Goal: Task Accomplishment & Management: Use online tool/utility

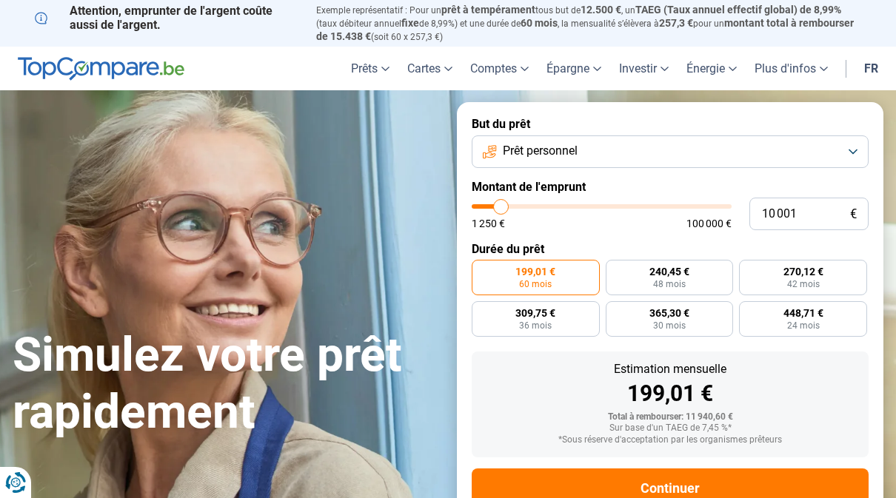
click at [858, 150] on button "Prêt personnel" at bounding box center [669, 151] width 397 height 33
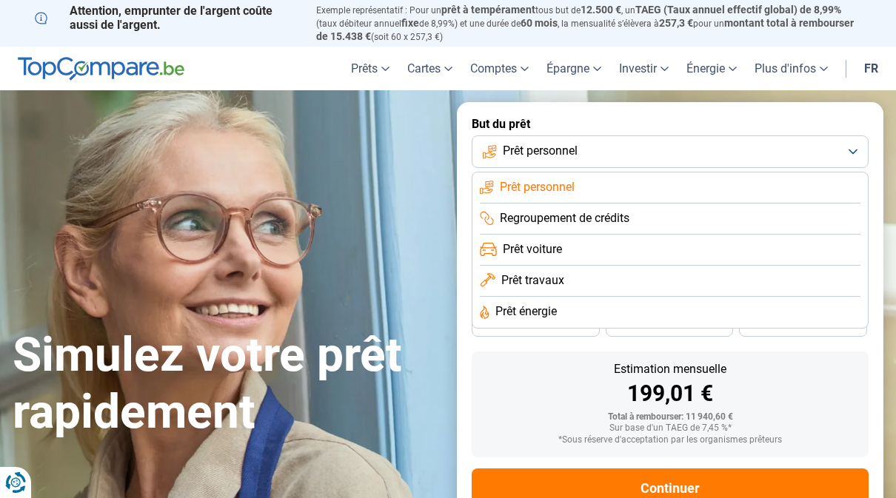
click at [855, 147] on button "Prêt personnel" at bounding box center [669, 151] width 397 height 33
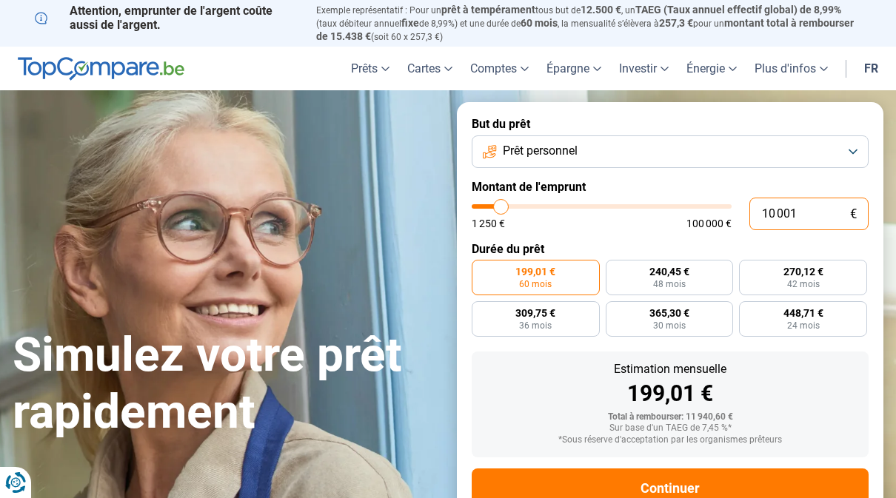
click at [819, 212] on input "10 001" at bounding box center [808, 214] width 119 height 33
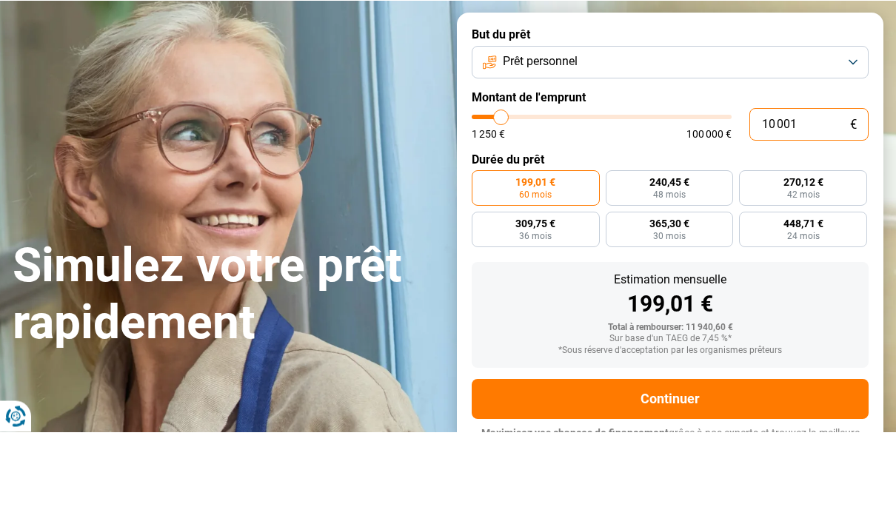
type input "1 000"
type input "1250"
type input "100"
type input "1250"
type input "10"
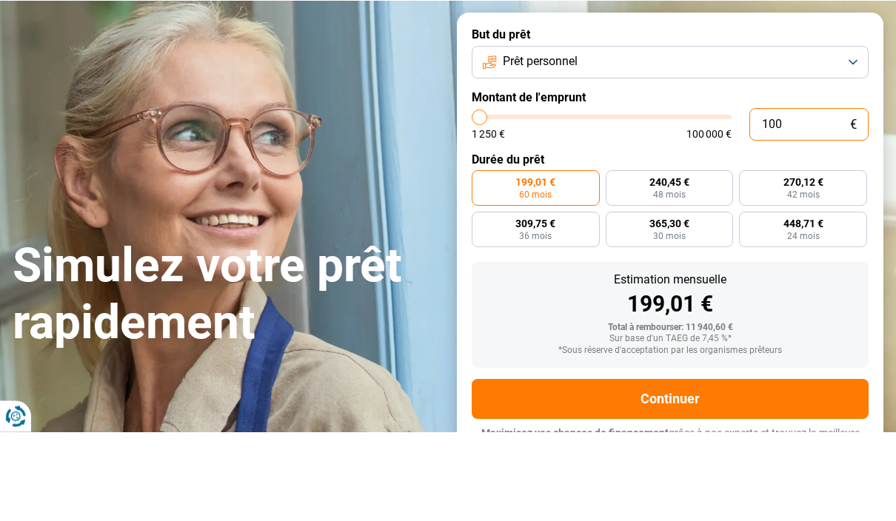
type input "1250"
type input "1"
type input "1250"
type input "0"
type input "1250"
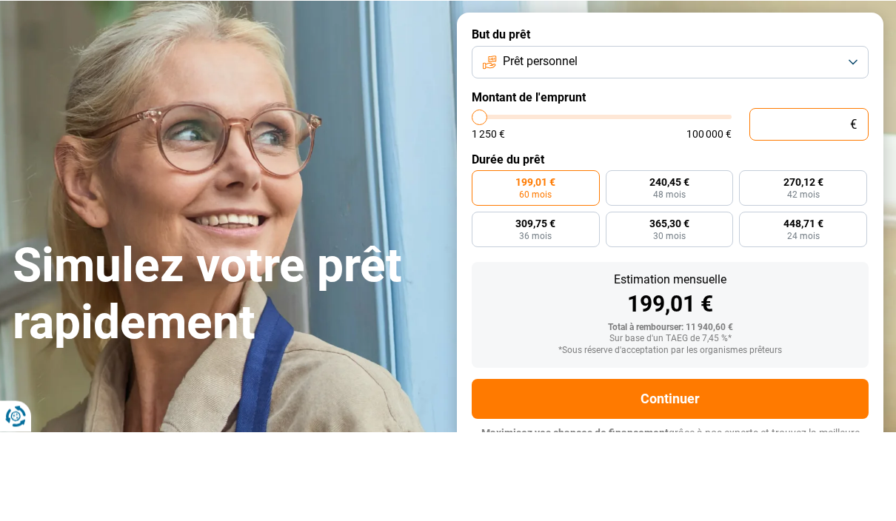
type input "7"
type input "1250"
type input "75"
type input "1250"
type input "750"
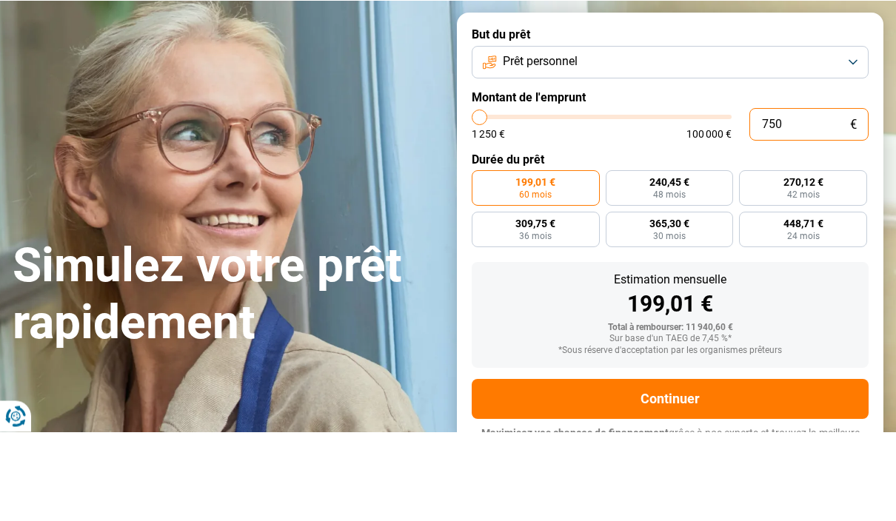
type input "1250"
type input "7 500"
type input "7500"
type input "75 000"
type input "75000"
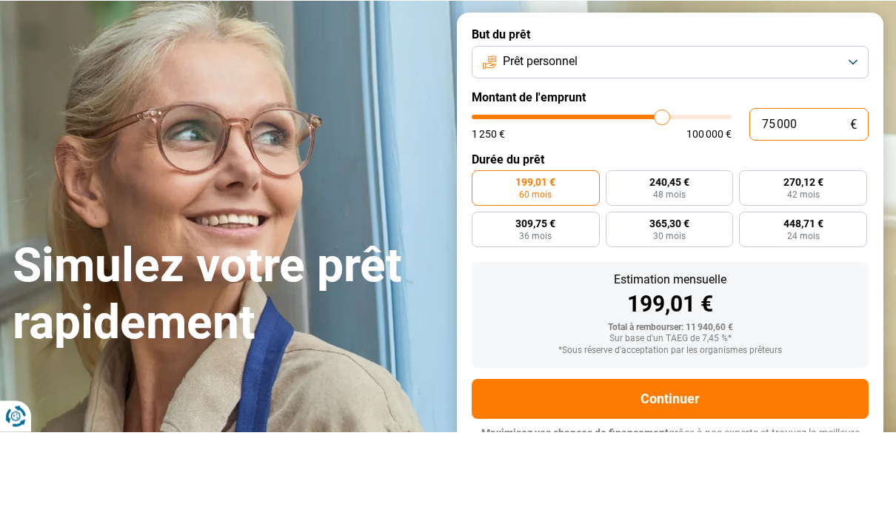
radio input "false"
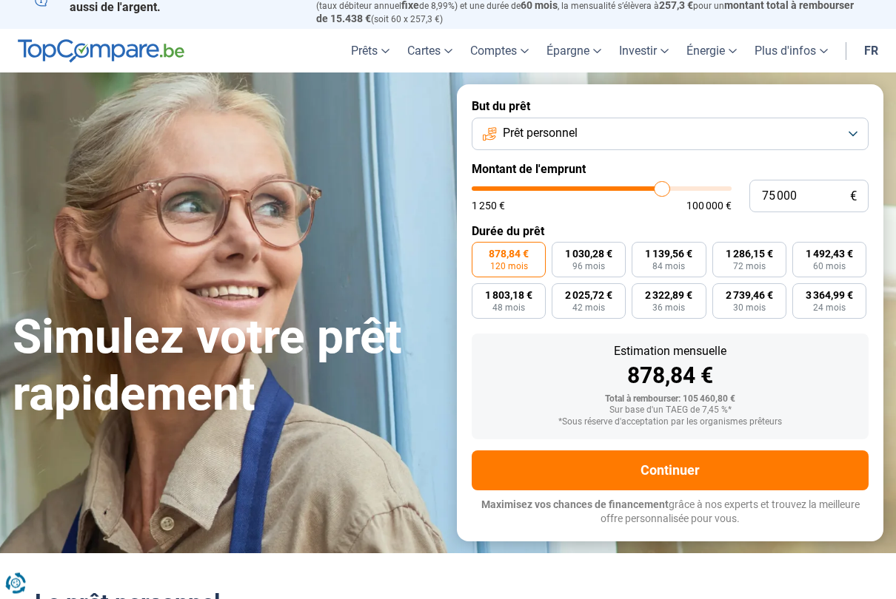
scroll to position [18, 0]
click at [826, 185] on input "75 000" at bounding box center [808, 196] width 119 height 33
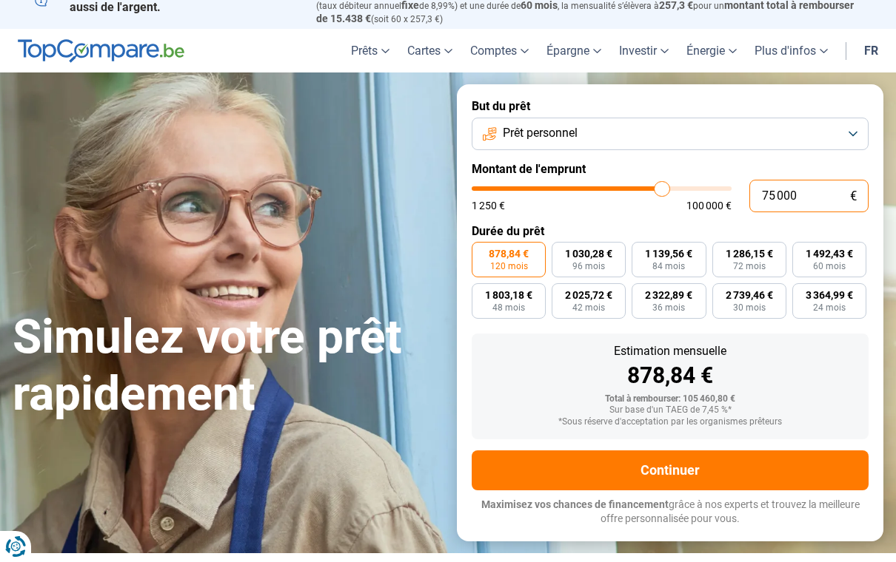
type input "7 500"
type input "7500"
type input "750"
type input "1250"
type input "75"
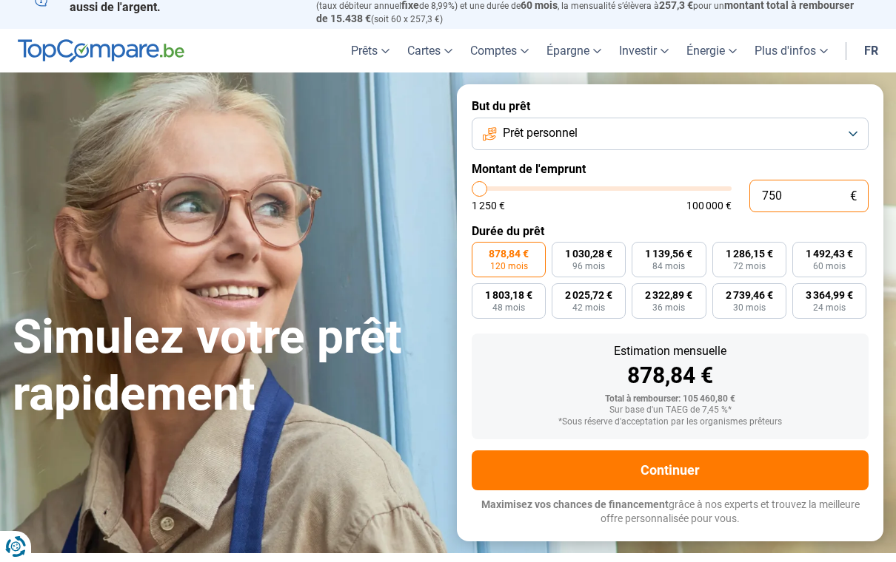
type input "1250"
type input "7"
type input "1250"
type input "0"
type input "1250"
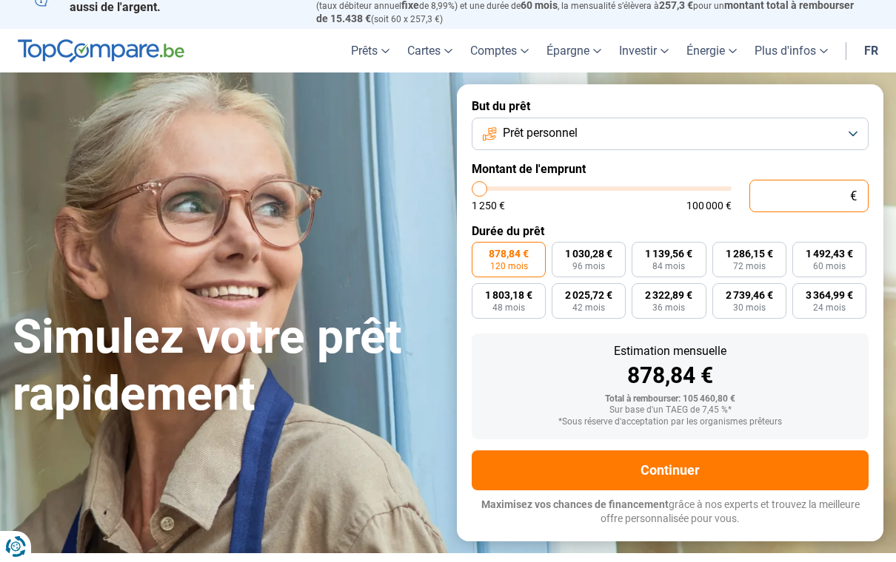
type input "1"
type input "1250"
type input "10"
type input "1250"
type input "100"
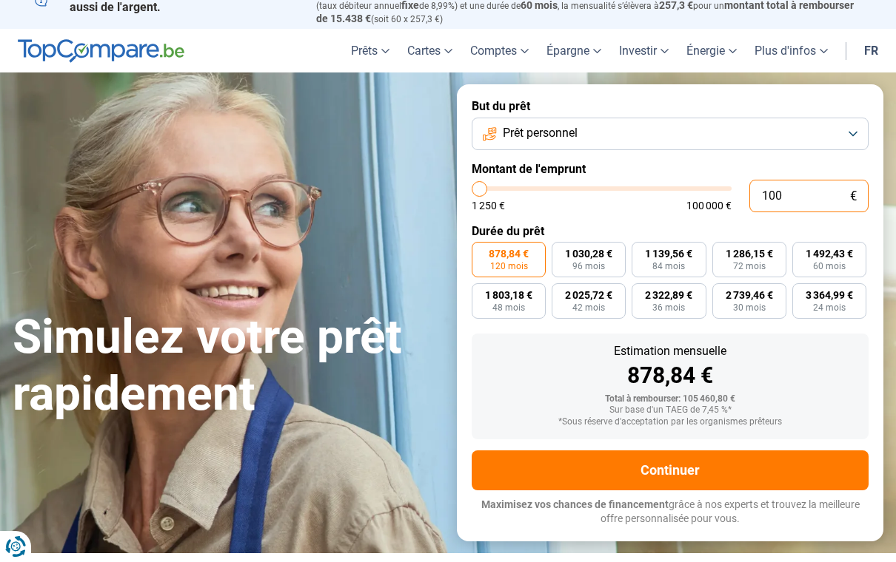
type input "1250"
type input "1 000"
type input "1250"
type input "10 000"
type input "10000"
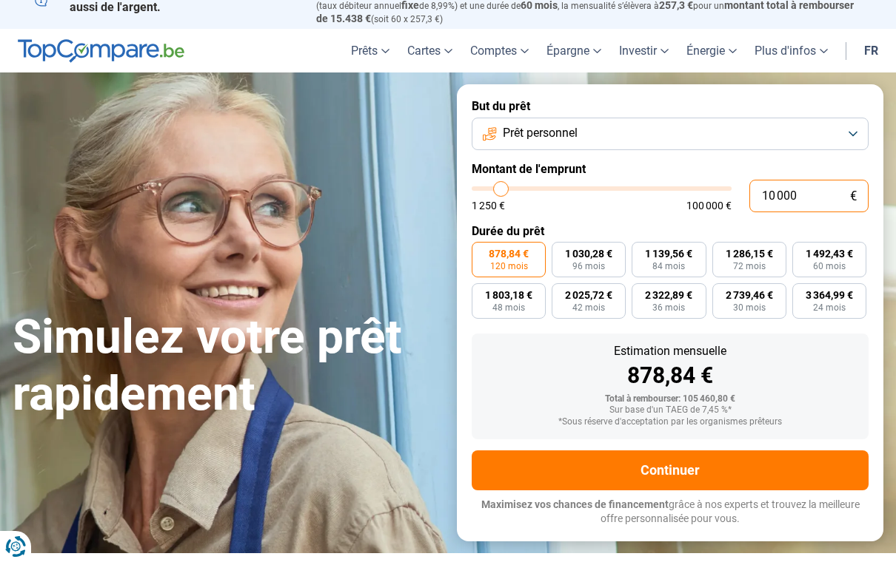
type input "100 000"
type input "100000"
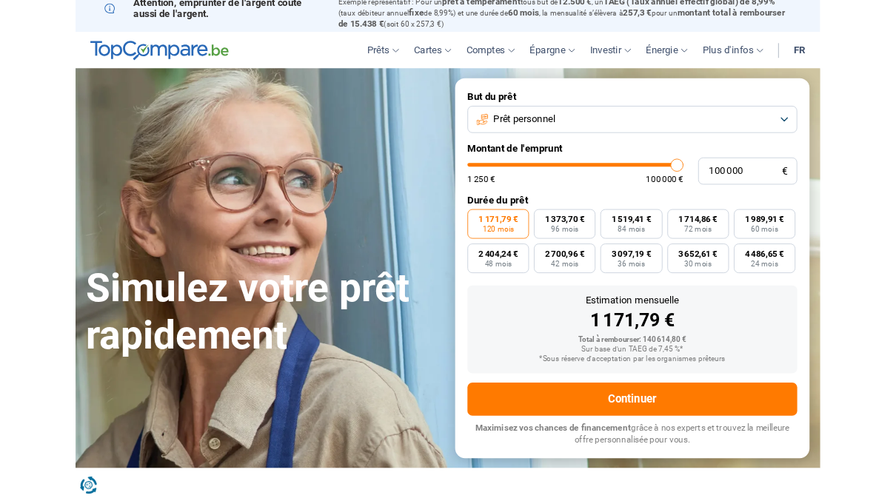
scroll to position [0, 0]
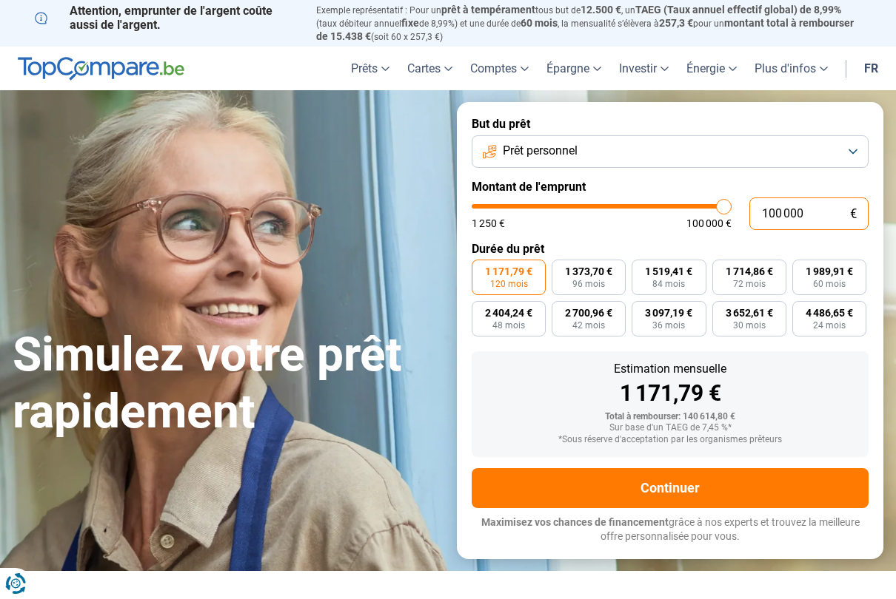
click at [824, 209] on input "100 000" at bounding box center [808, 214] width 119 height 33
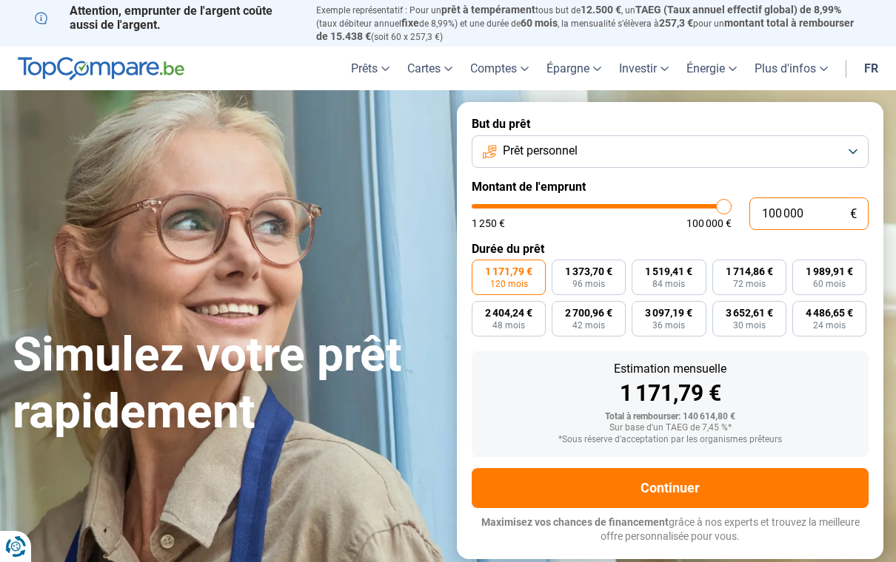
type input "10 000"
type input "10000"
type input "1 000"
type input "1250"
type input "100"
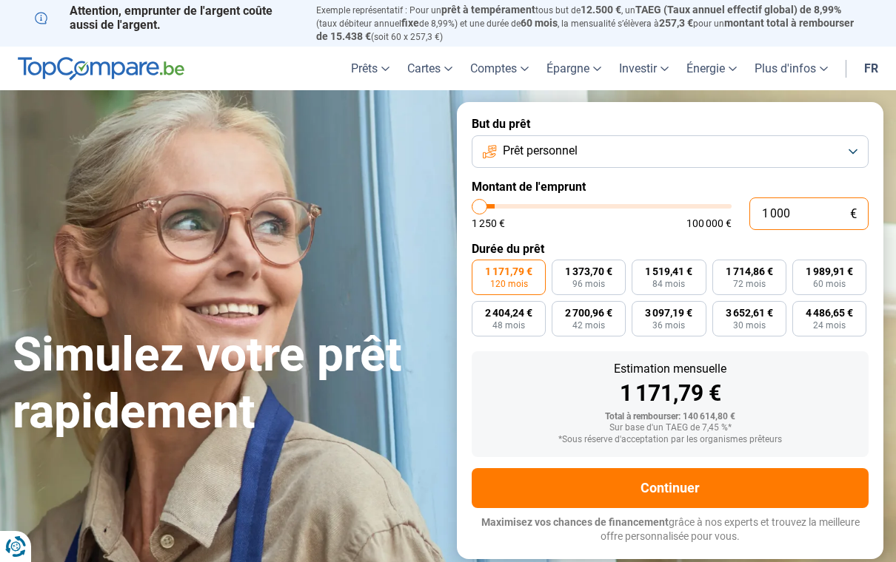
type input "1250"
type input "10"
type input "1250"
type input "1"
type input "1250"
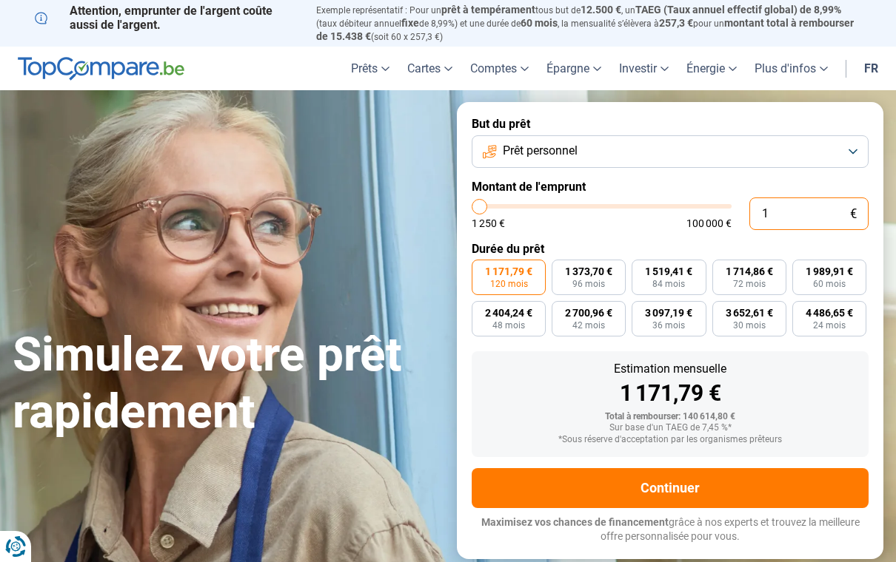
type input "0"
type input "1250"
type input "8"
type input "1250"
type input "80"
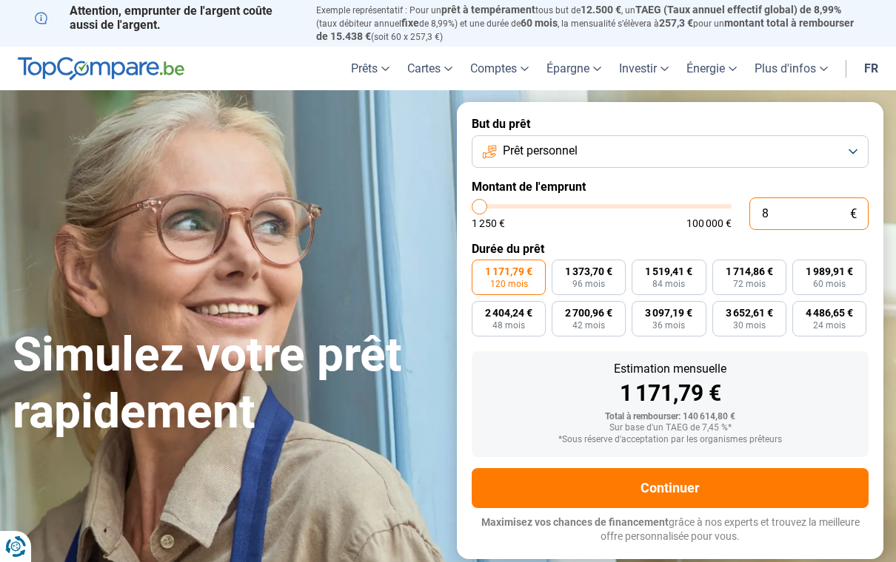
type input "1250"
type input "800"
type input "1250"
type input "8 000"
type input "8000"
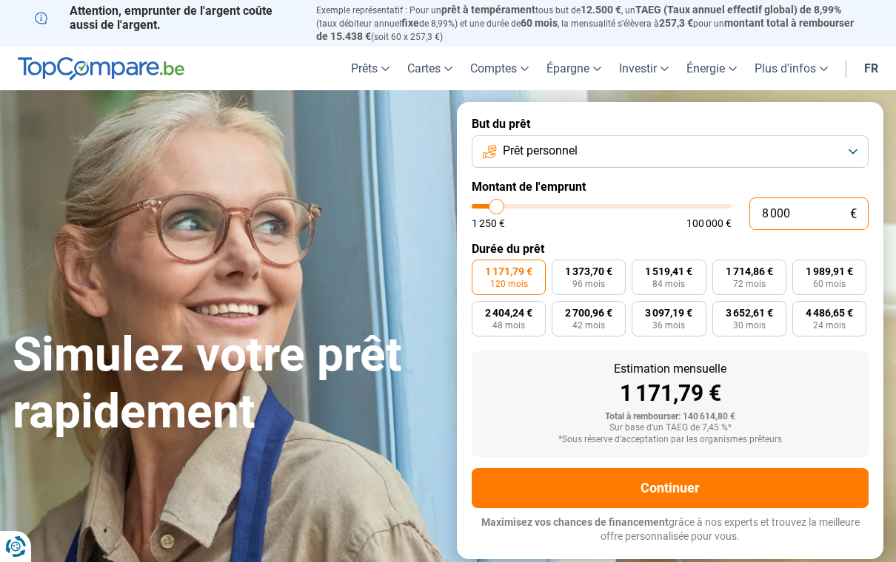
type input "80 000"
type input "80000"
